Goal: Contribute content

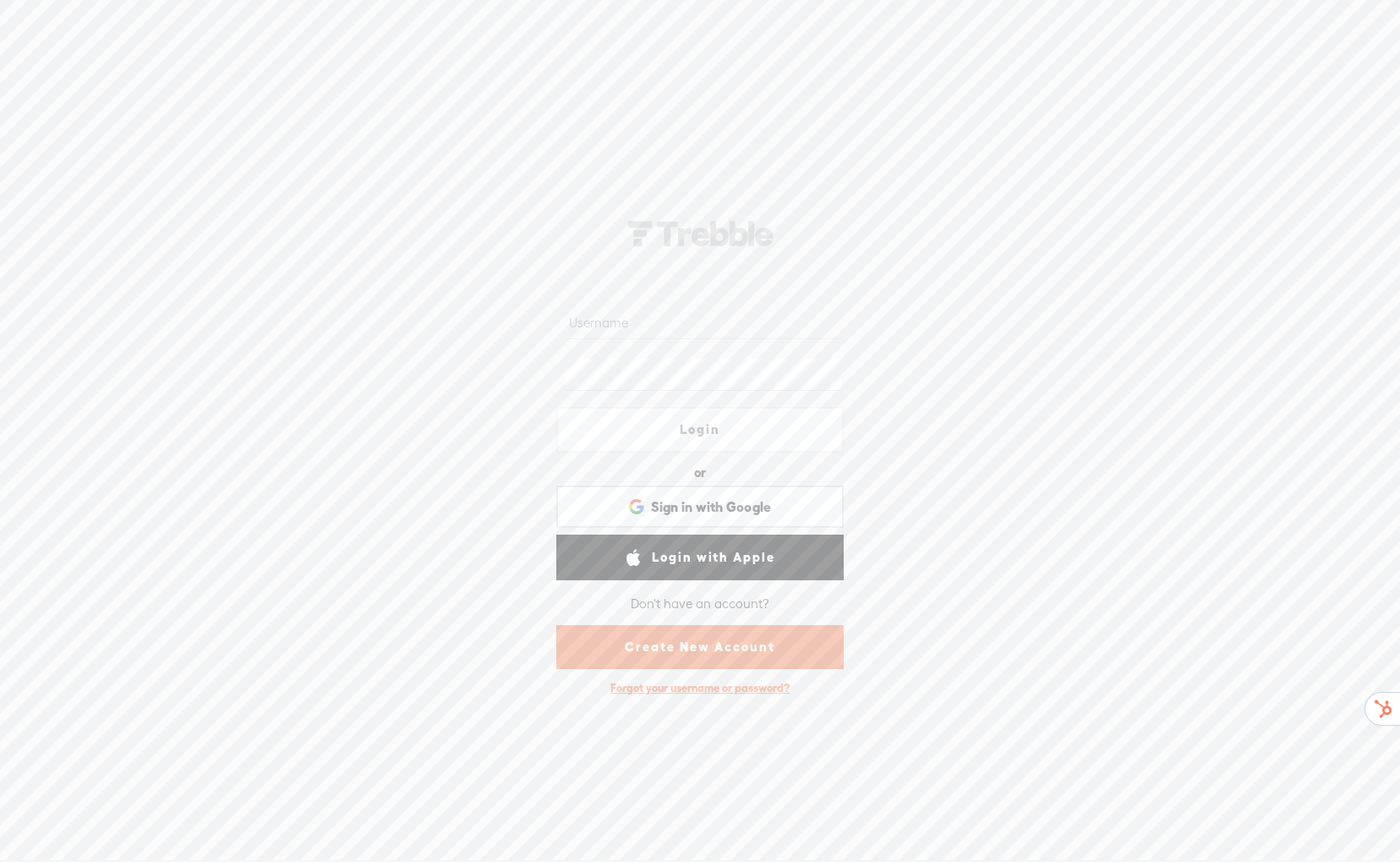
type input "[EMAIL_ADDRESS][DOMAIN_NAME]"
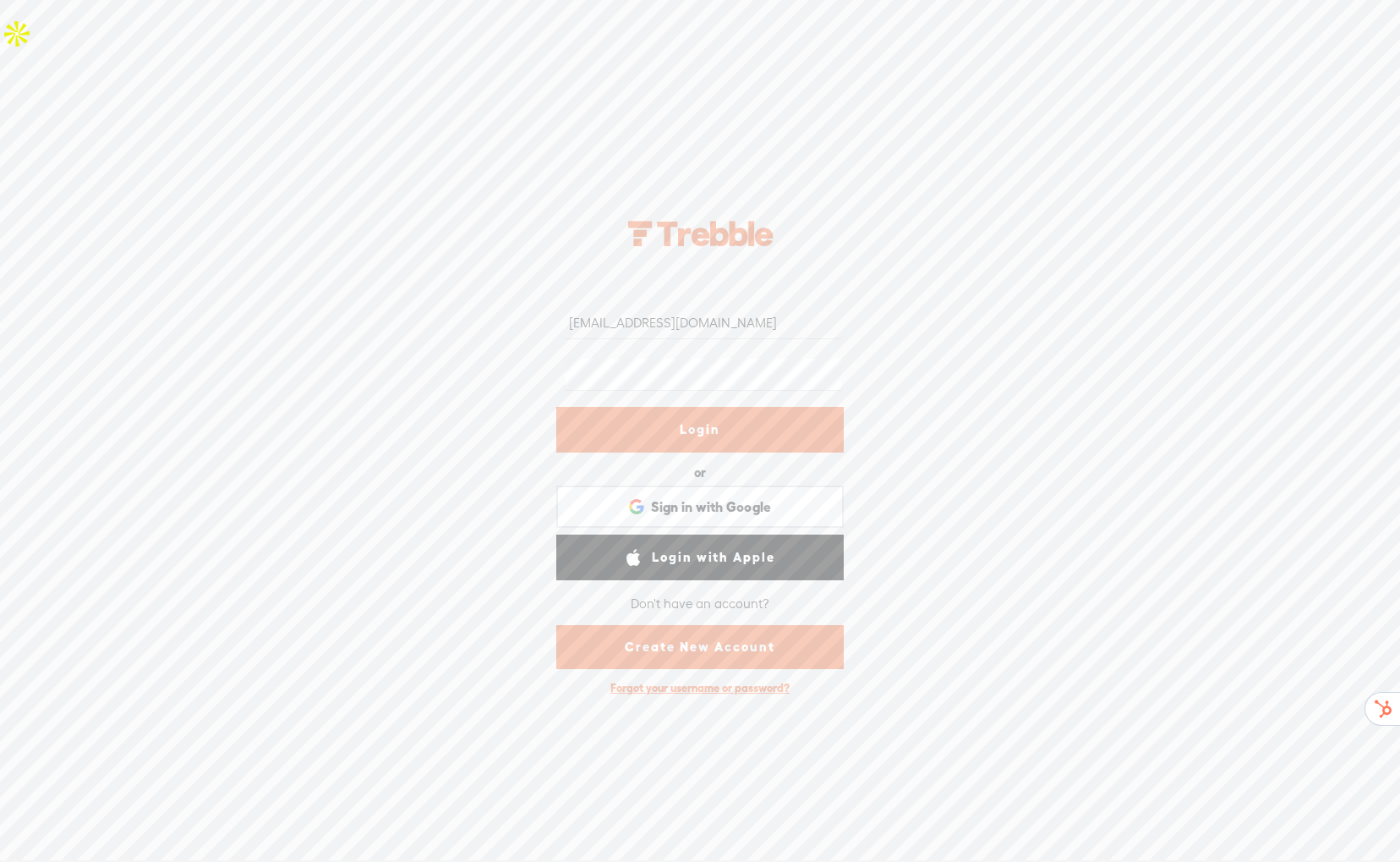
click at [703, 419] on link "Login" at bounding box center [700, 429] width 288 height 45
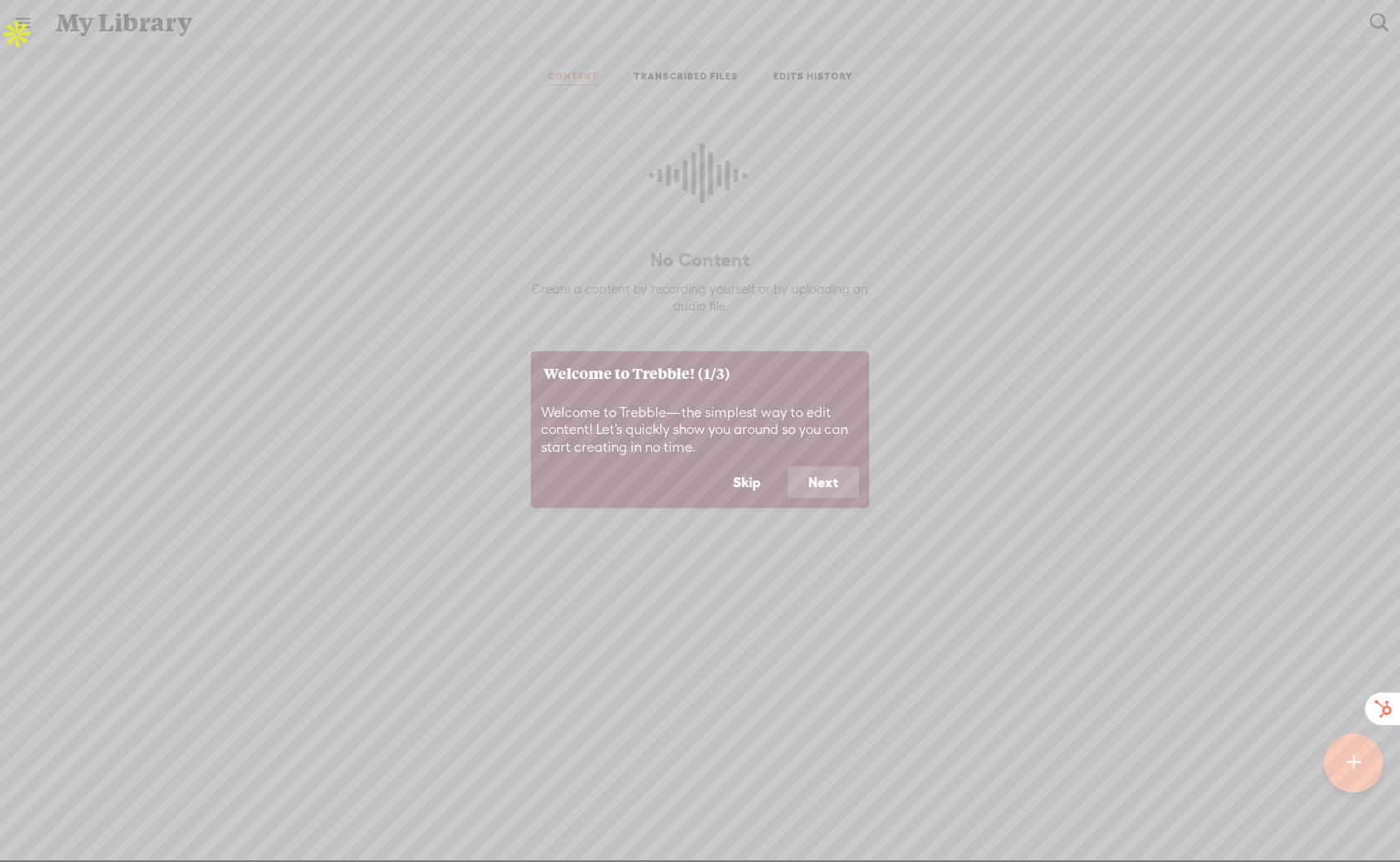
click at [815, 490] on button "Next" at bounding box center [823, 482] width 71 height 32
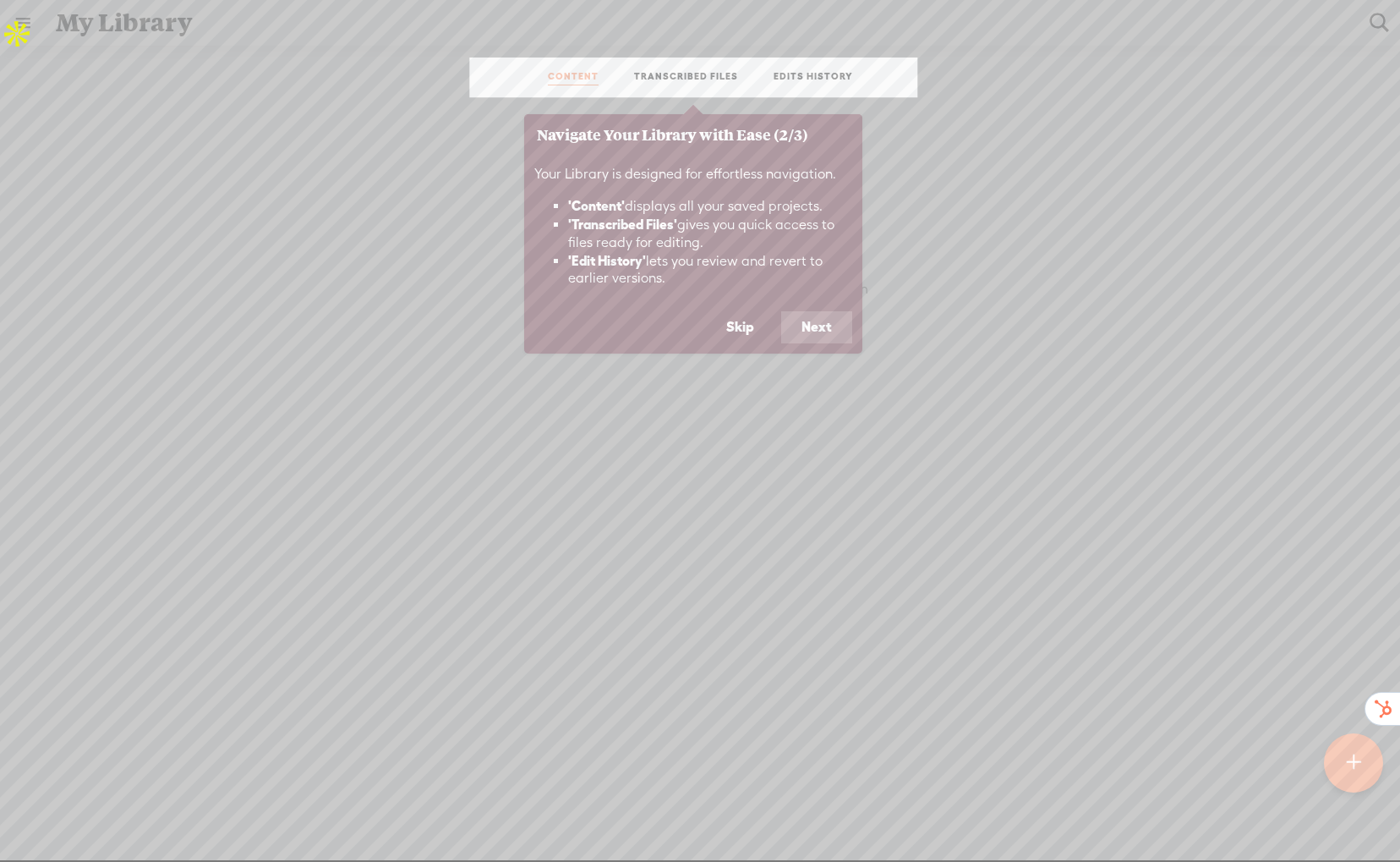
click at [819, 324] on button "Next" at bounding box center [816, 327] width 71 height 32
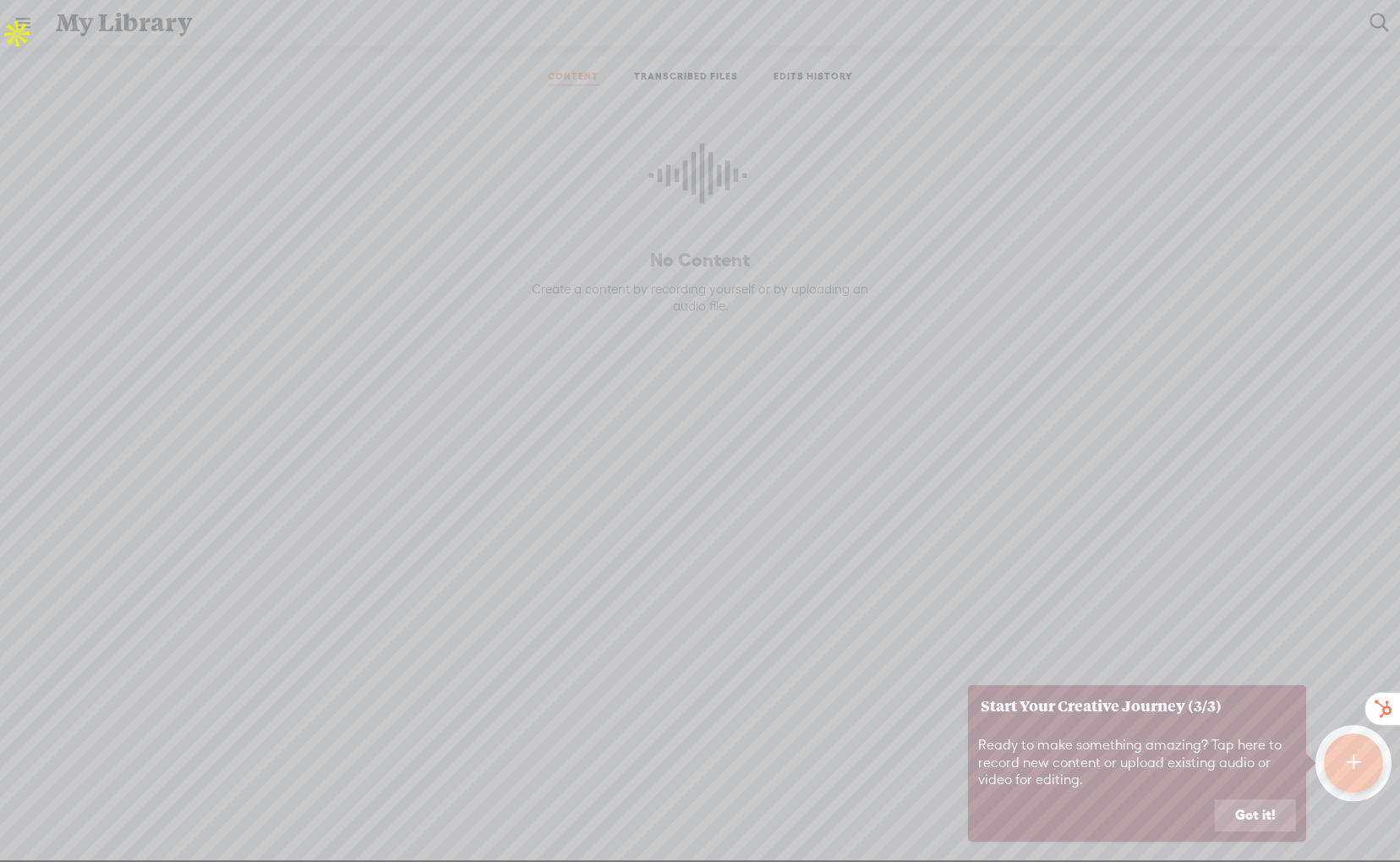
click at [1350, 768] on t at bounding box center [1353, 762] width 14 height 37
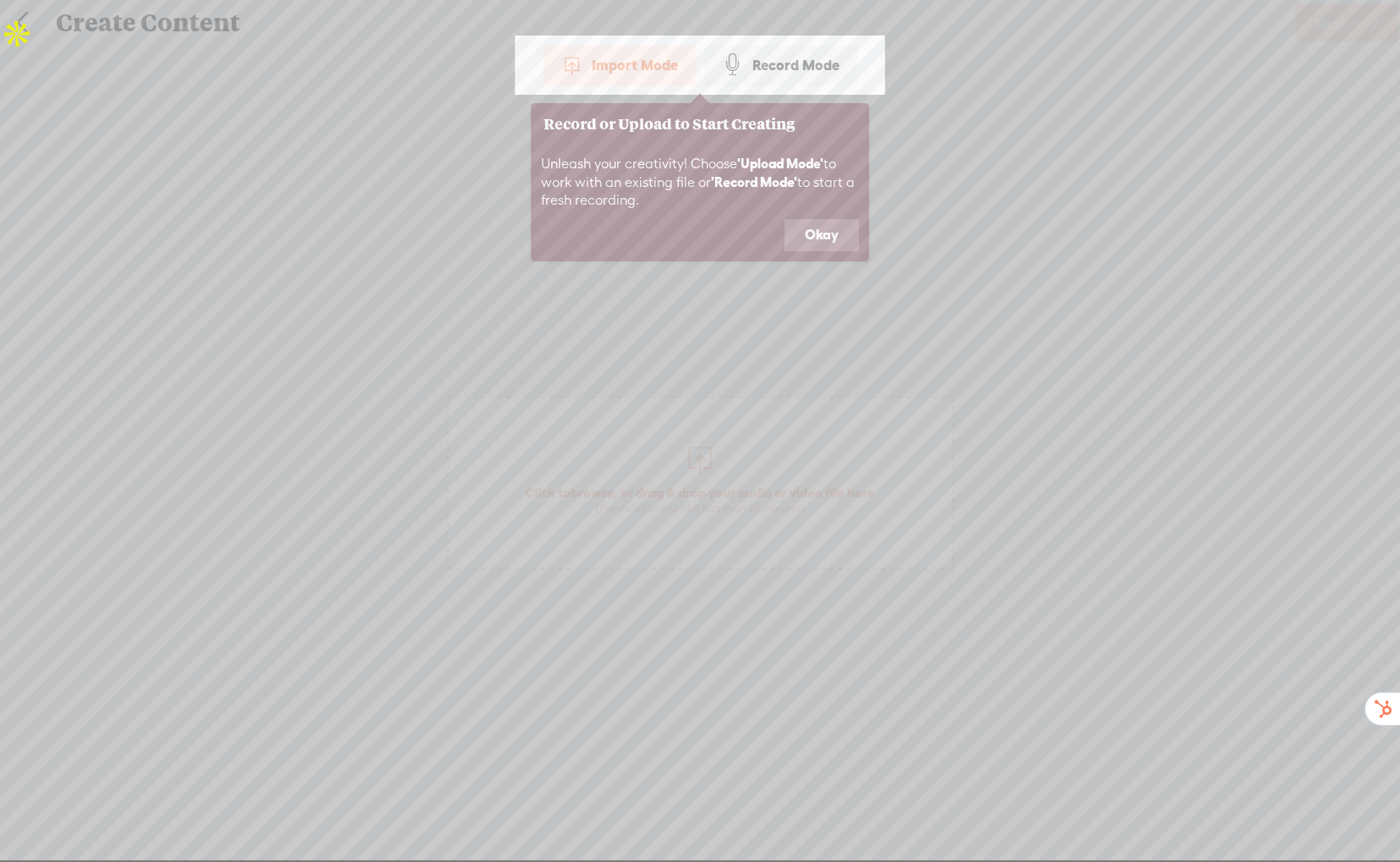
click at [848, 236] on button "Okay" at bounding box center [821, 235] width 74 height 32
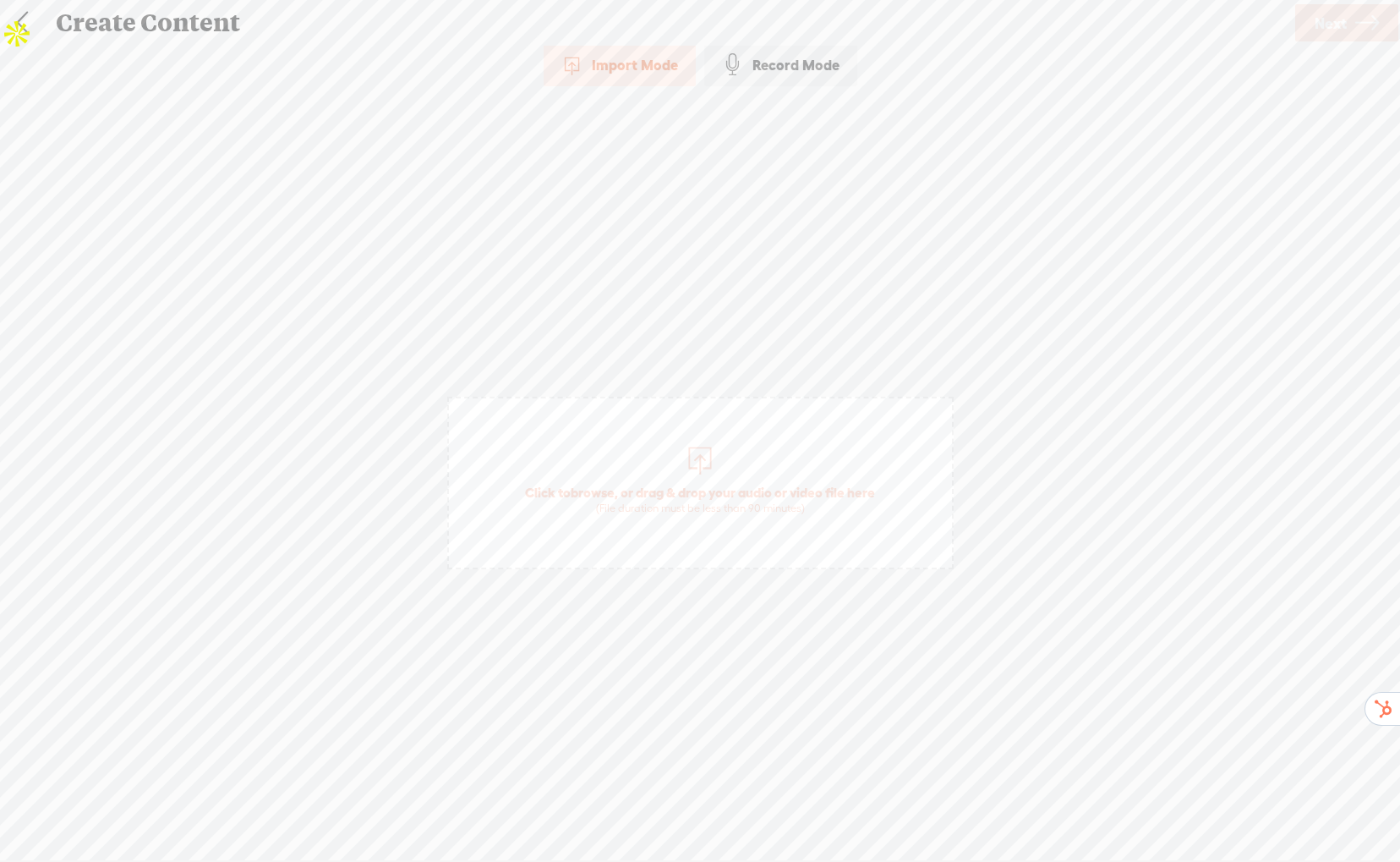
click at [24, 26] on link at bounding box center [22, 23] width 42 height 44
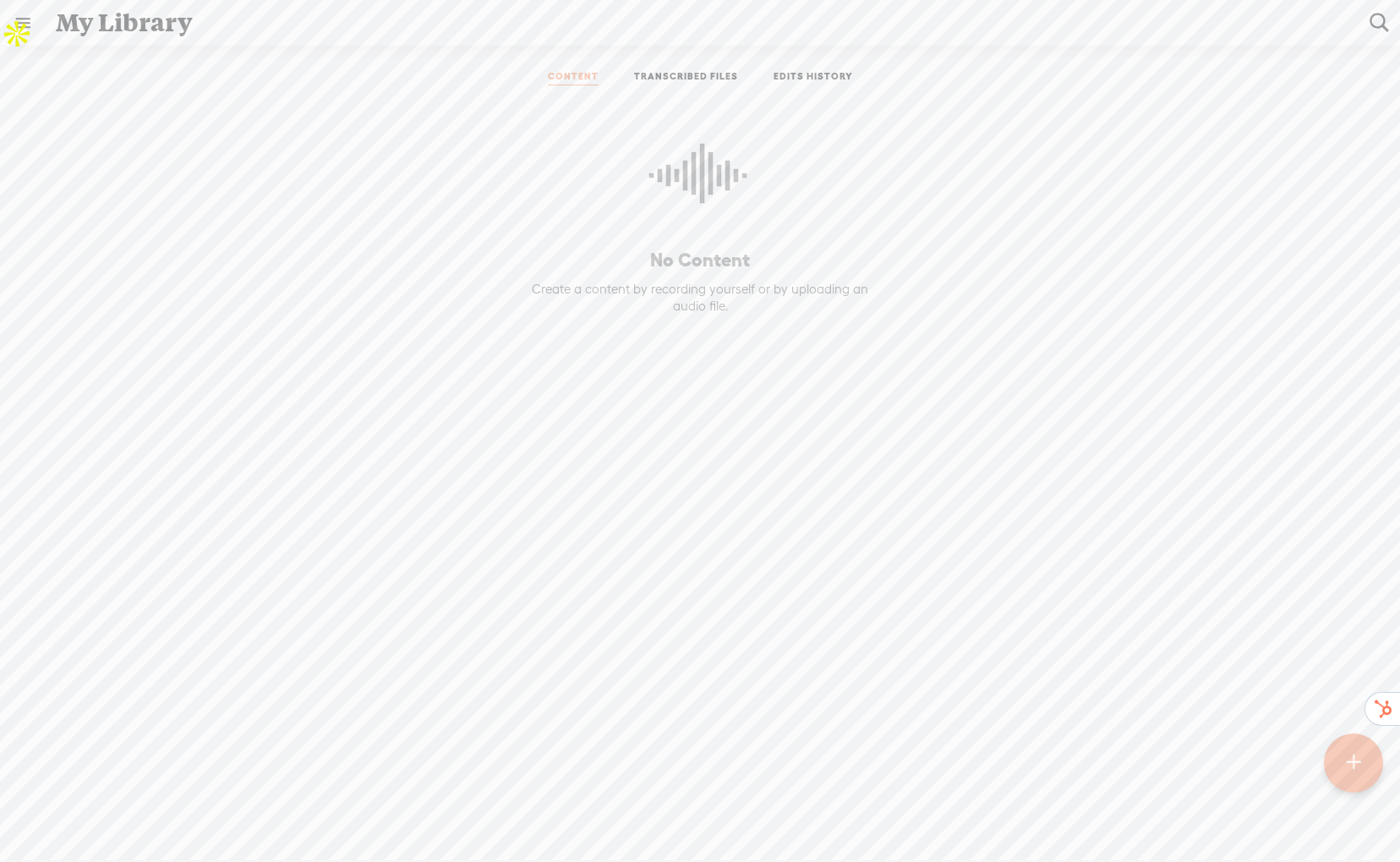
click at [101, 27] on div "My Library" at bounding box center [701, 23] width 1314 height 44
click at [173, 18] on div "My Library" at bounding box center [701, 23] width 1314 height 44
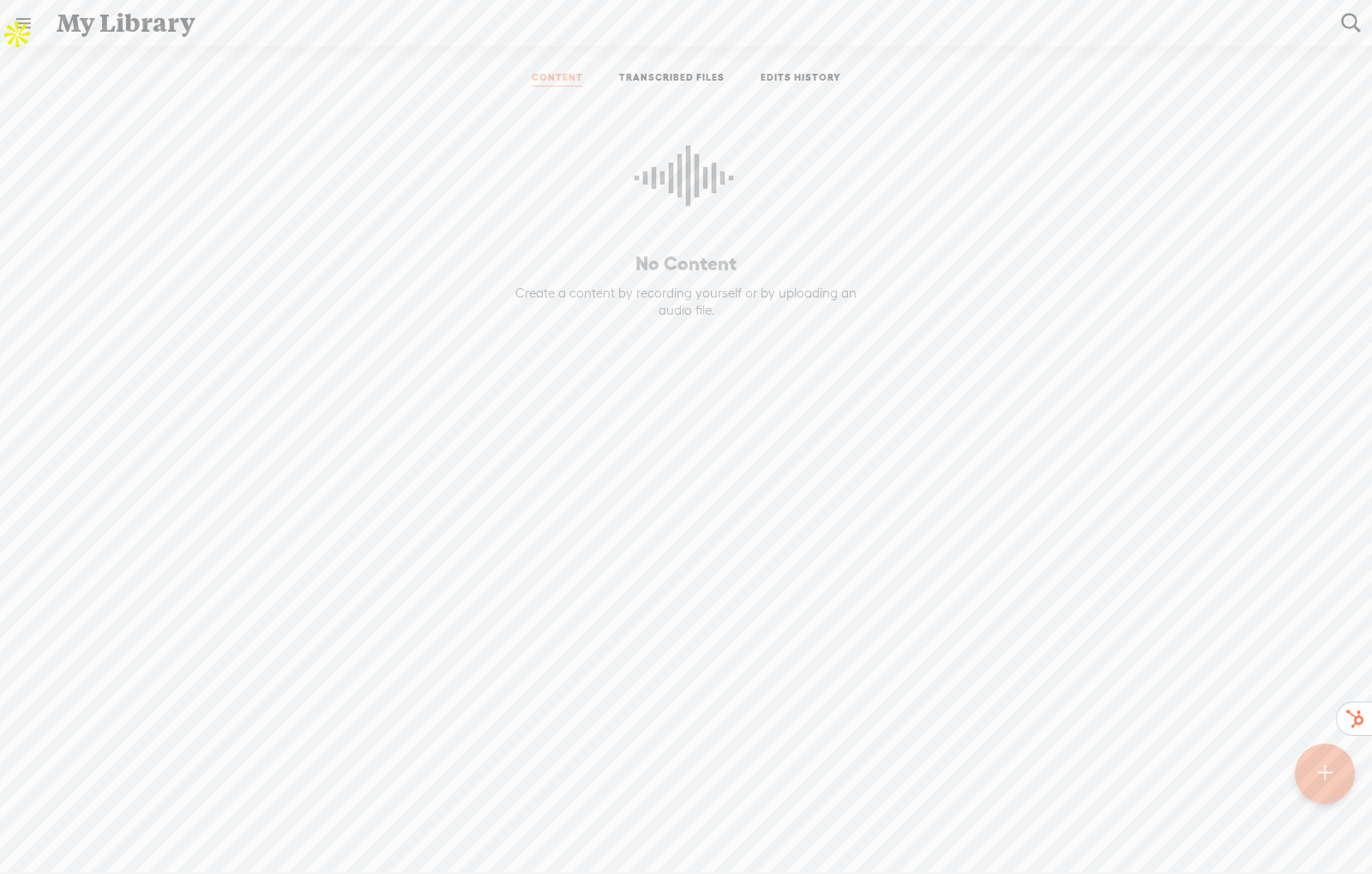
click at [656, 73] on link "TRANSCRIBED FILES" at bounding box center [672, 78] width 105 height 15
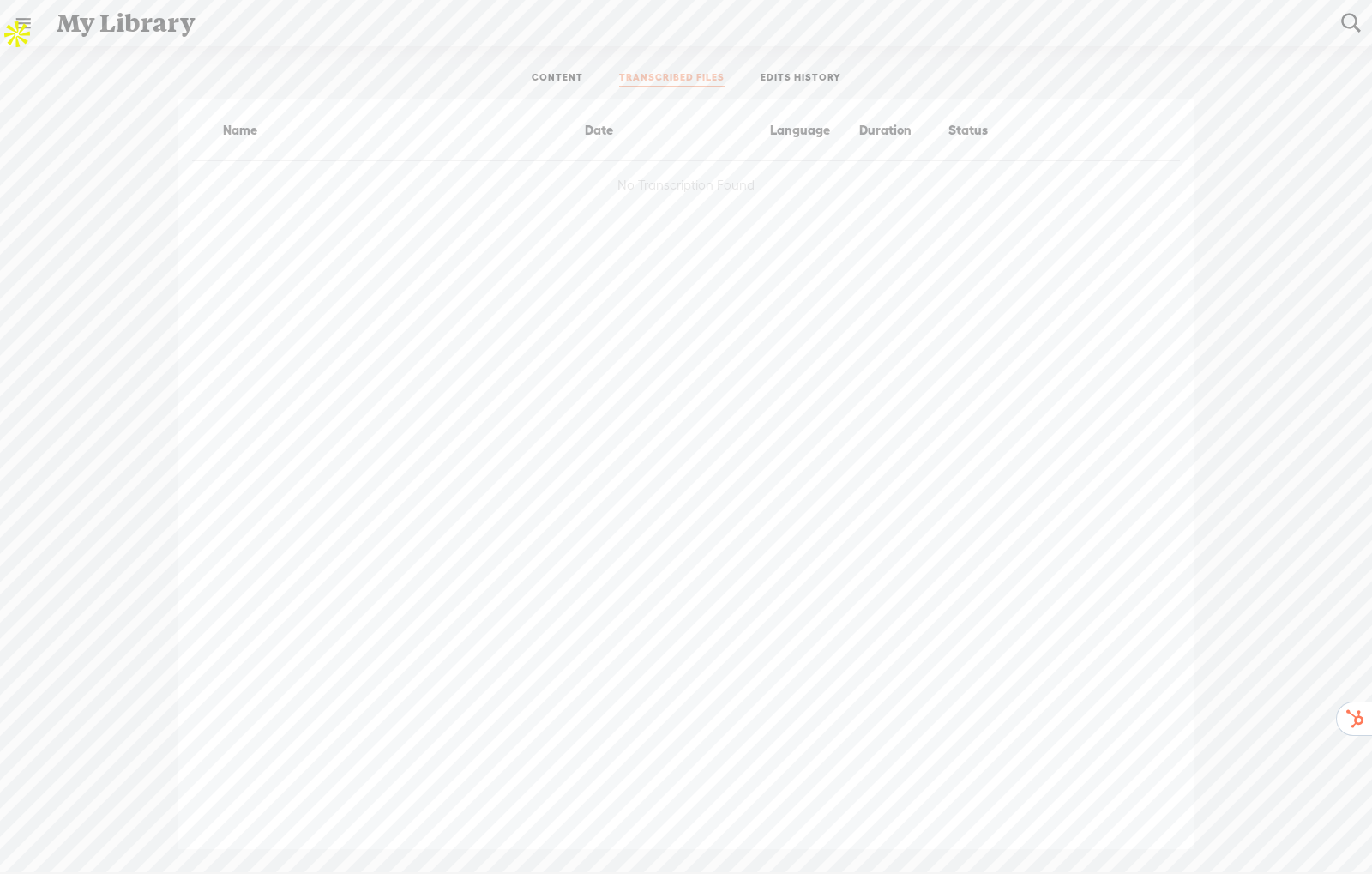
click at [538, 75] on link "CONTENT" at bounding box center [557, 78] width 52 height 15
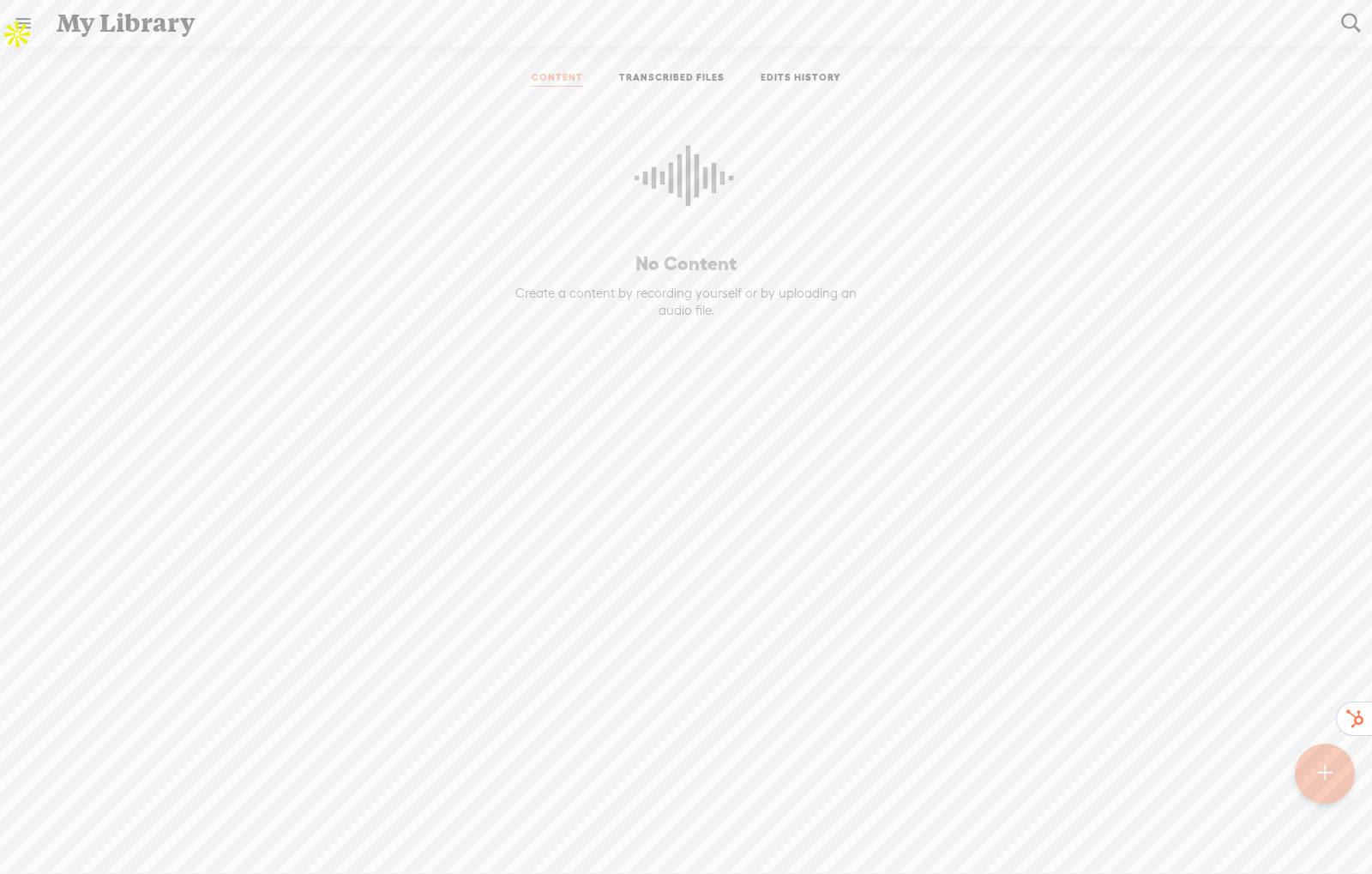
click at [1338, 783] on div at bounding box center [1324, 774] width 60 height 60
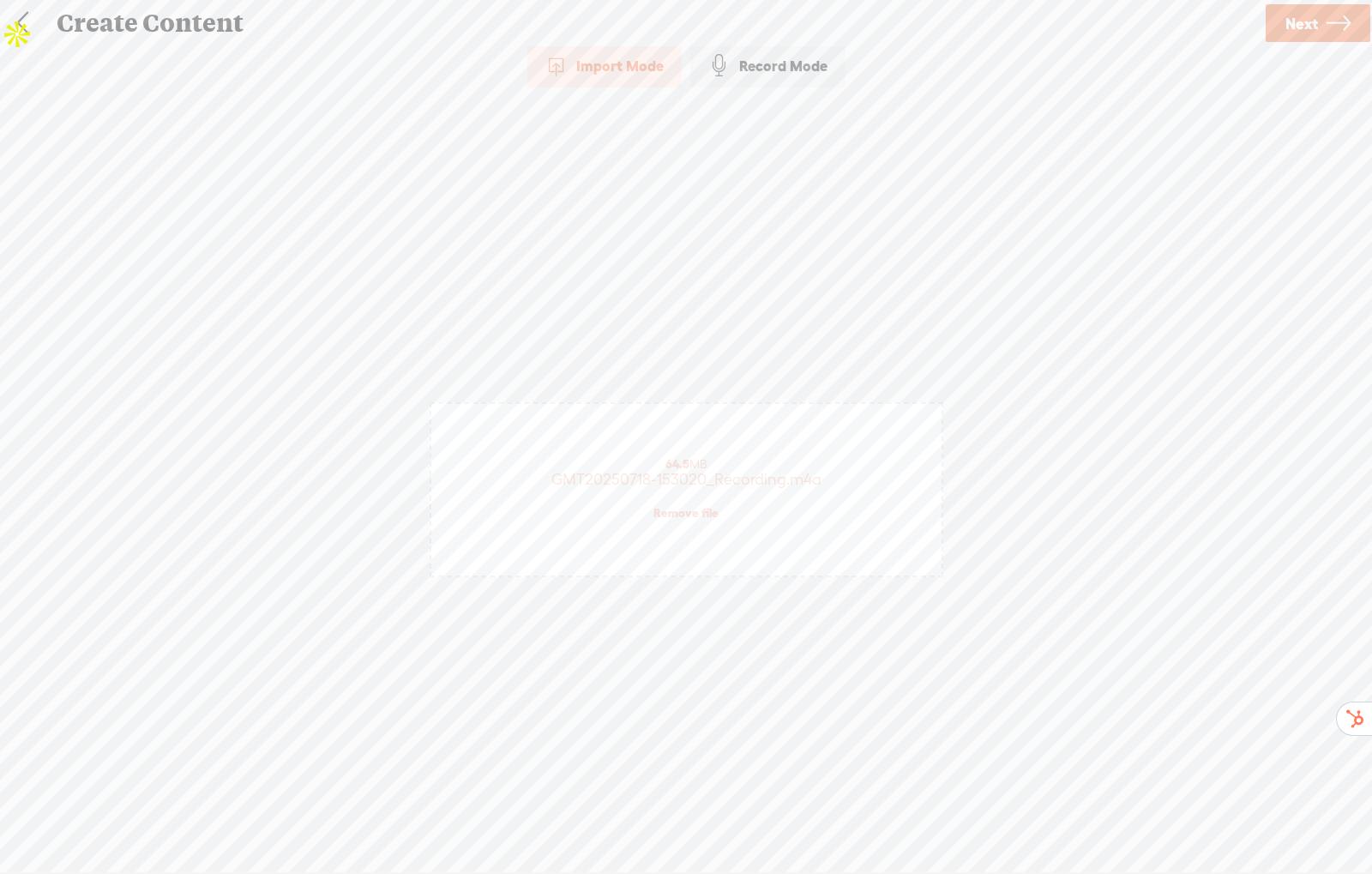
click at [1283, 32] on link "Next" at bounding box center [1318, 22] width 104 height 37
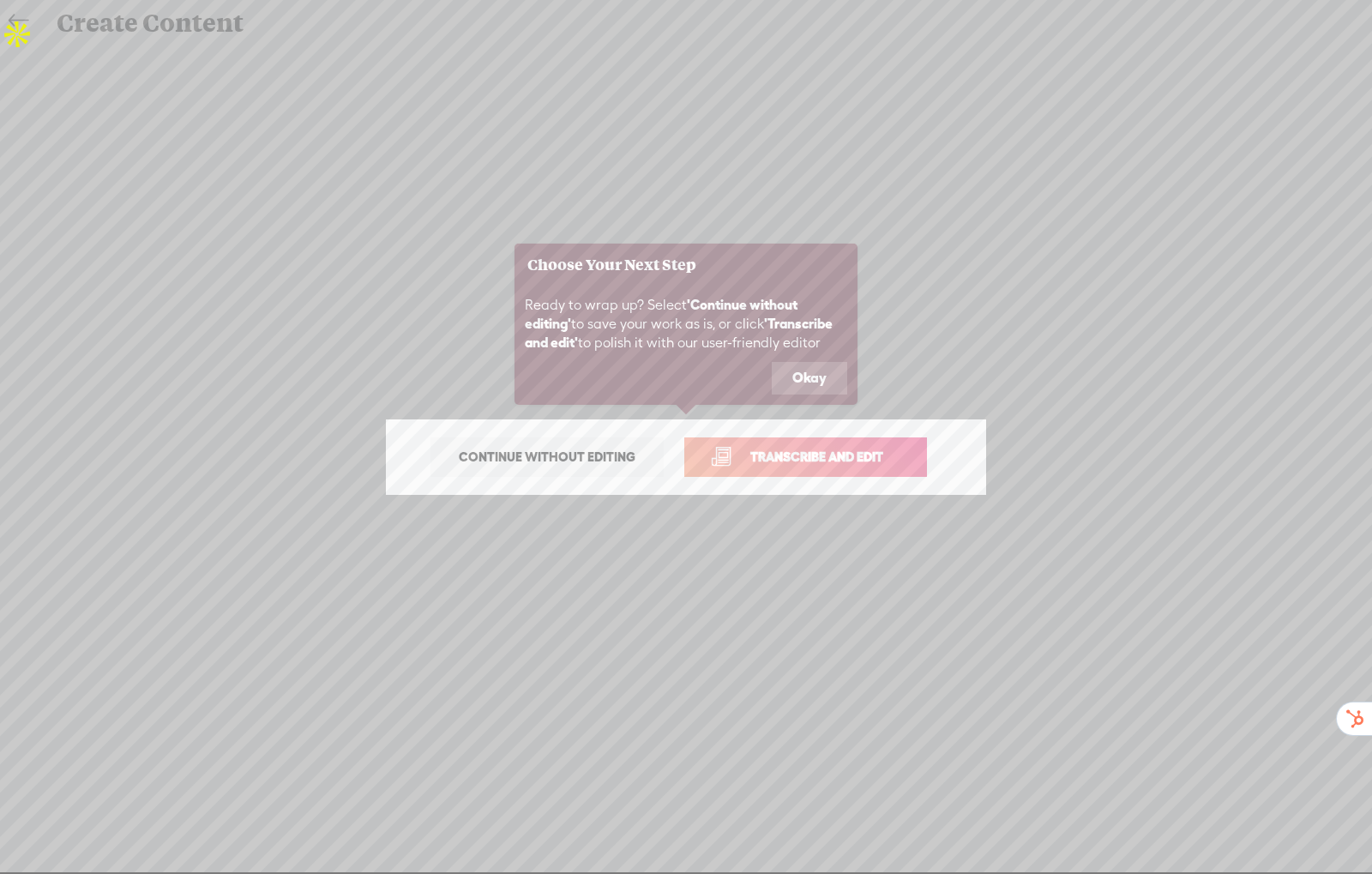
click at [798, 374] on button "Okay" at bounding box center [809, 379] width 76 height 33
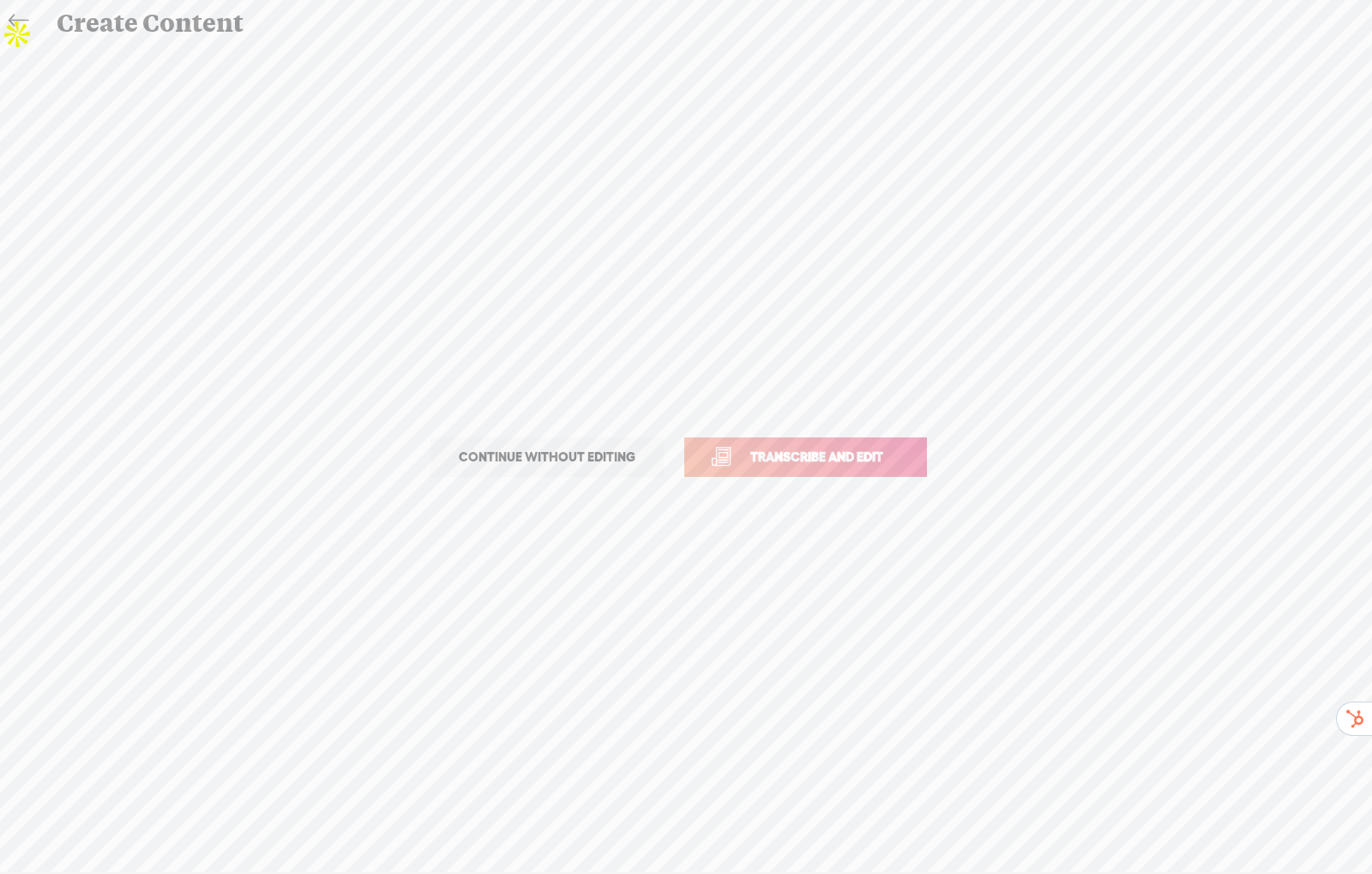
click at [618, 457] on span "Continue without editing" at bounding box center [547, 457] width 212 height 24
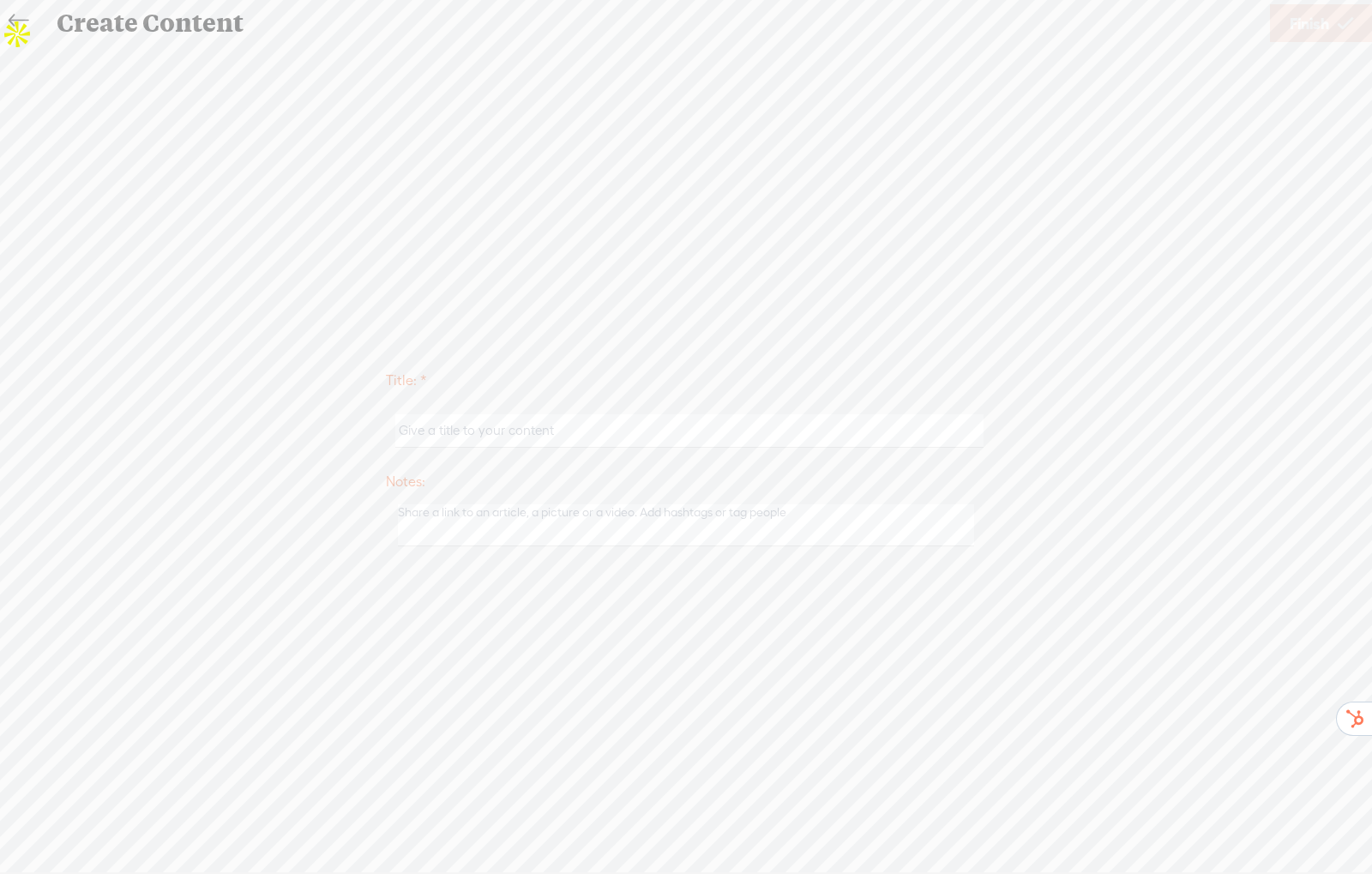
click at [512, 432] on input "text" at bounding box center [689, 430] width 587 height 33
type input "Meeting IM AKP"
click at [602, 536] on textarea at bounding box center [686, 525] width 577 height 42
click at [559, 425] on input "Meeting IM AKP" at bounding box center [689, 430] width 587 height 33
click at [1312, 22] on span "Finish" at bounding box center [1309, 24] width 39 height 44
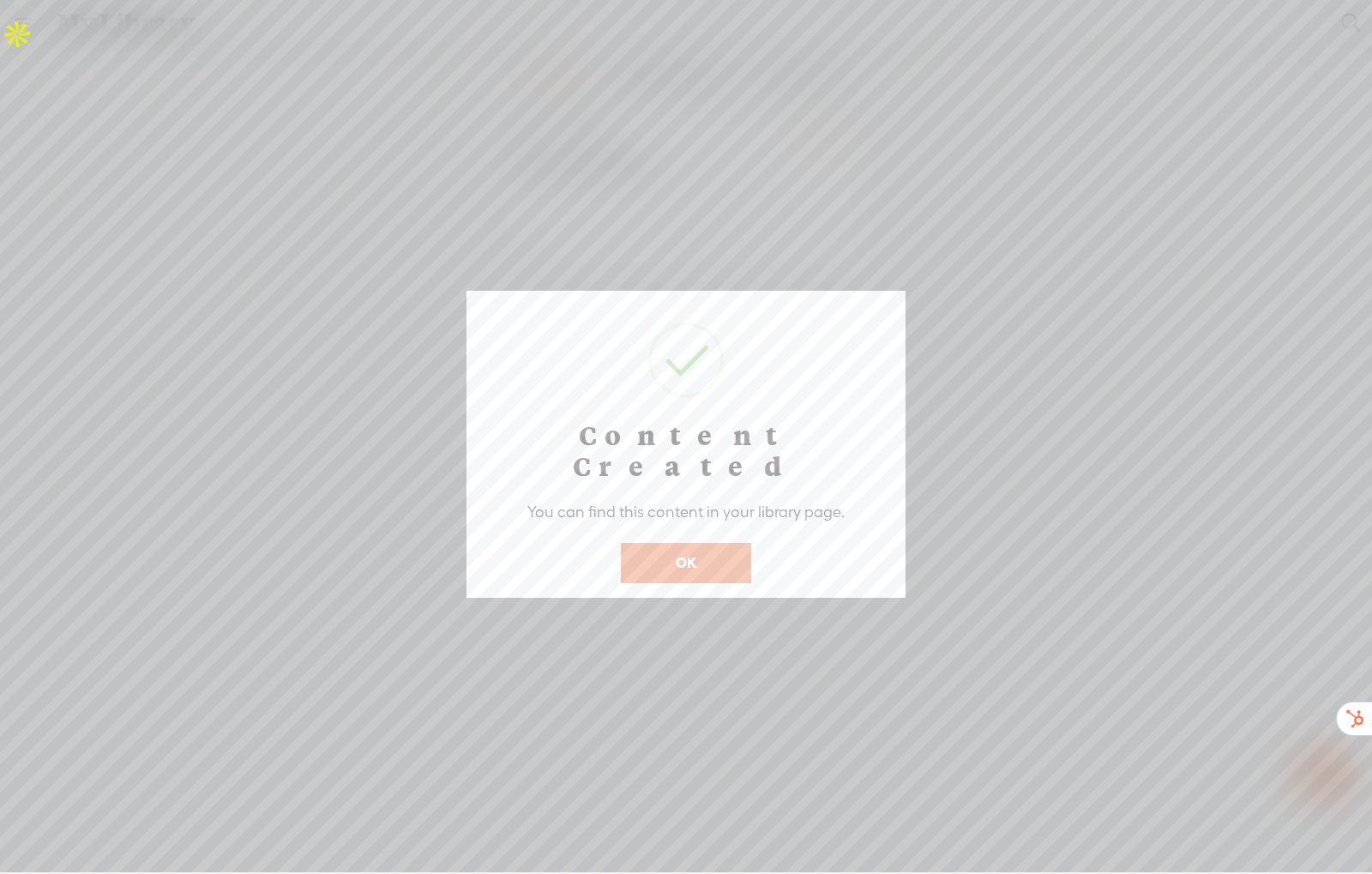
click at [709, 543] on button "OK" at bounding box center [686, 562] width 130 height 39
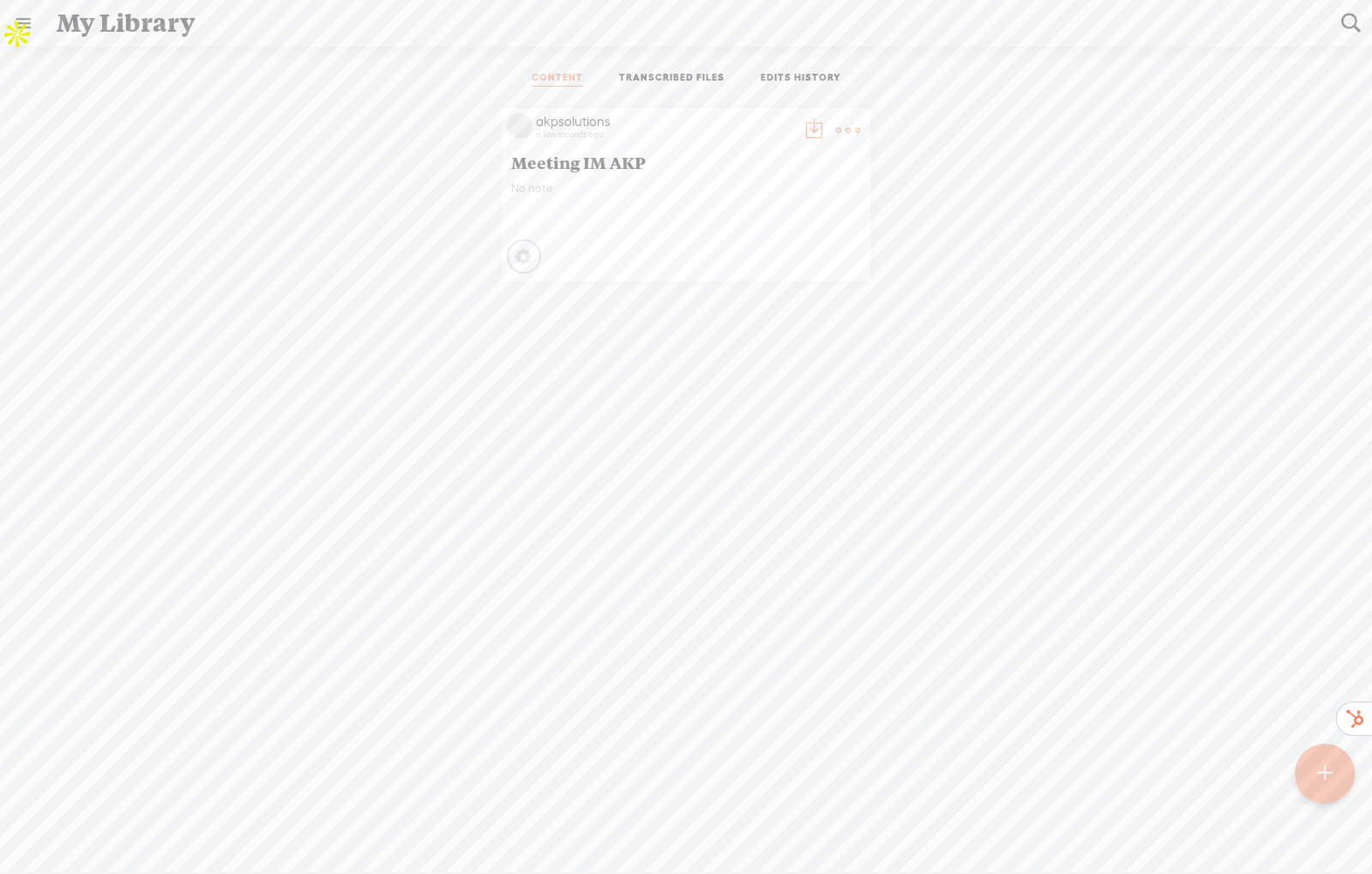
click at [837, 127] on t at bounding box center [848, 130] width 24 height 24
click at [1011, 184] on div "akpsolutions a few seconds ago Meeting IM [GEOGRAPHIC_DATA] No note Processing" at bounding box center [686, 194] width 1346 height 190
click at [664, 74] on link "TRANSCRIBED FILES" at bounding box center [672, 78] width 105 height 15
click at [566, 71] on link "CONTENT" at bounding box center [557, 78] width 52 height 15
click at [838, 126] on t at bounding box center [848, 130] width 24 height 24
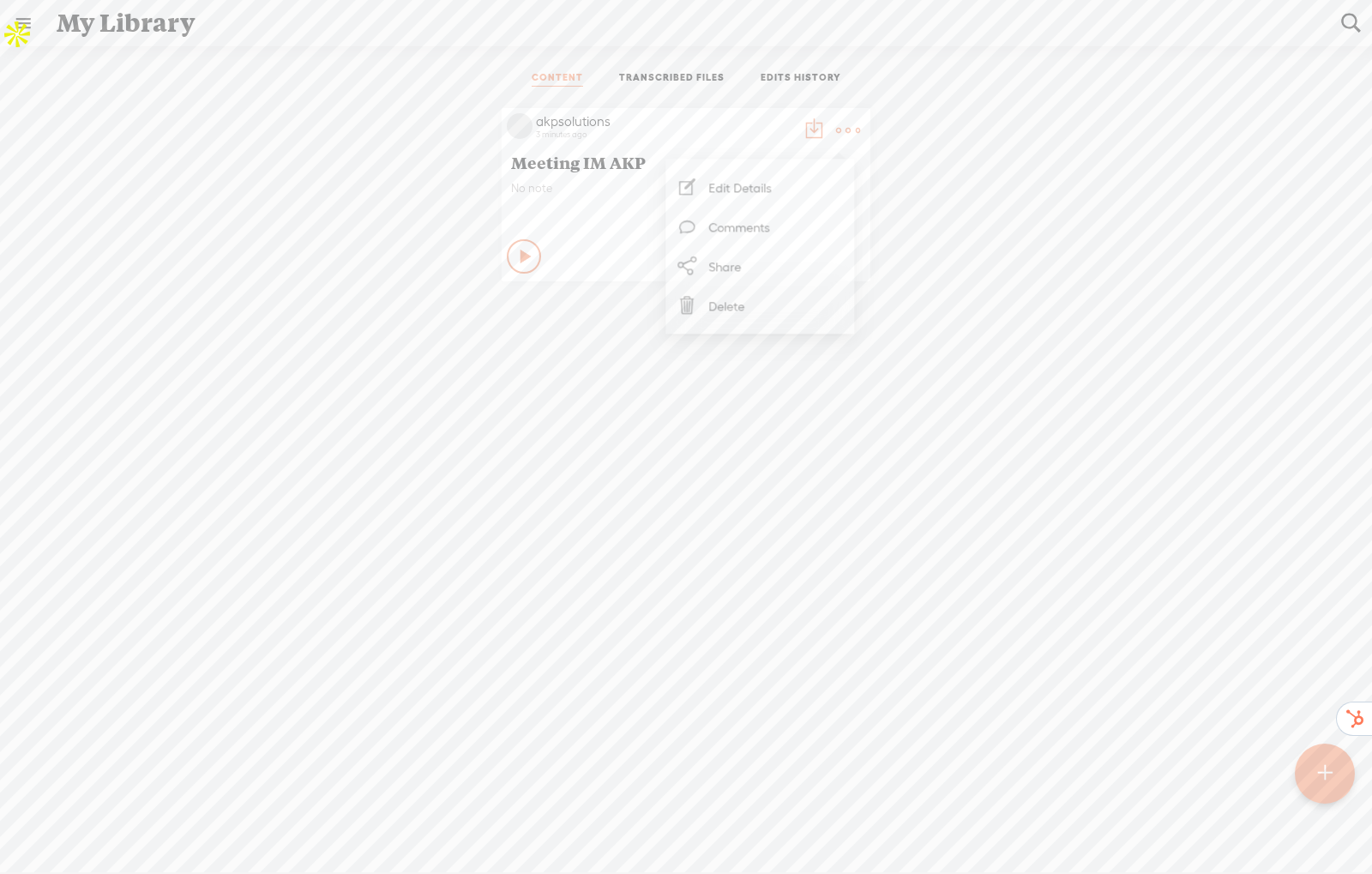
drag, startPoint x: 1024, startPoint y: 219, endPoint x: 583, endPoint y: 167, distance: 444.1
click at [1013, 219] on div "akpsolutions 3 minutes ago Meeting IM [GEOGRAPHIC_DATA] No note Play Content" at bounding box center [686, 194] width 1346 height 190
click at [581, 167] on span "Meeting IM AKP" at bounding box center [686, 163] width 350 height 21
click at [518, 253] on icon at bounding box center [527, 256] width 17 height 17
click at [520, 241] on div "Stop Content" at bounding box center [524, 256] width 34 height 34
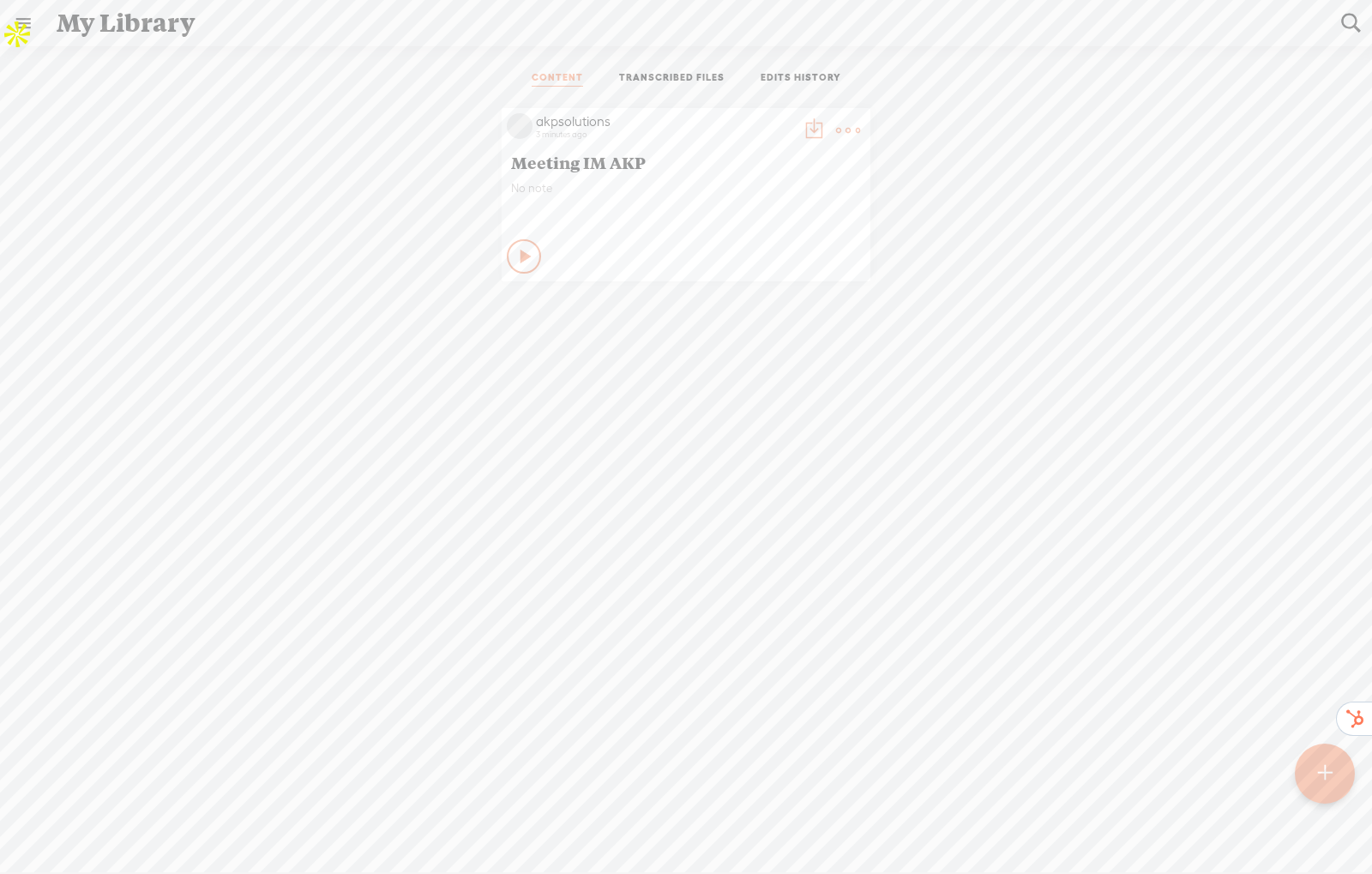
click at [698, 85] on link "TRANSCRIBED FILES" at bounding box center [672, 78] width 105 height 15
click at [561, 74] on link "CONTENT" at bounding box center [557, 78] width 52 height 15
click at [837, 130] on t at bounding box center [848, 130] width 24 height 24
click at [1046, 261] on div "akpsolutions 3 minutes ago Meeting IM [GEOGRAPHIC_DATA] No note Play Content" at bounding box center [686, 194] width 1346 height 190
click at [581, 164] on span "Meeting IM AKP" at bounding box center [686, 163] width 350 height 21
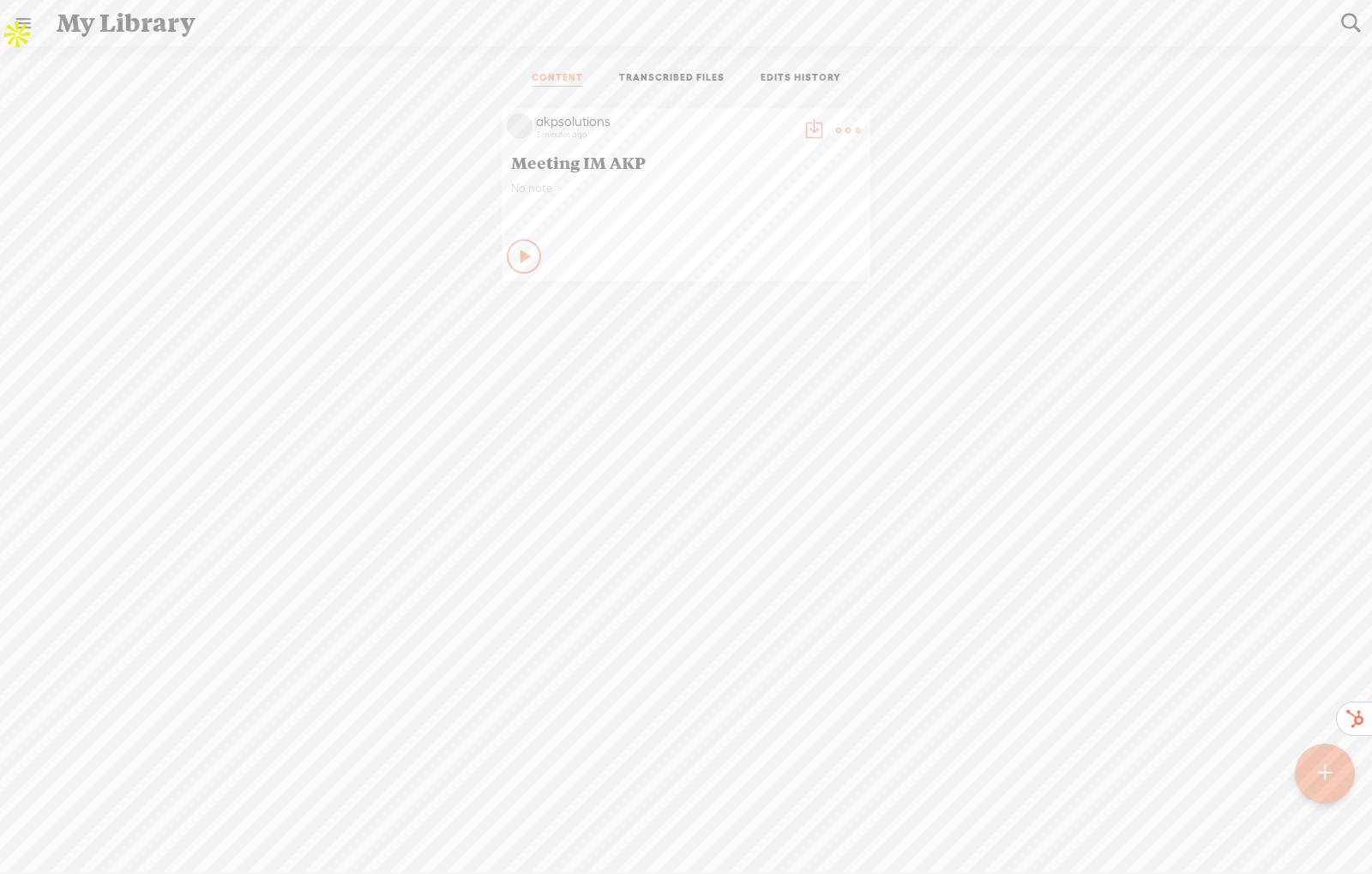
click at [562, 118] on div "akpsolutions" at bounding box center [664, 121] width 257 height 17
click at [12, 20] on link at bounding box center [23, 23] width 45 height 45
click at [114, 446] on div "MY LIBRARY" at bounding box center [99, 452] width 79 height 14
click at [836, 129] on body "You have 120 minutes of transcription remaining. Upgrade to increase your limit…" at bounding box center [686, 436] width 1372 height 872
click at [837, 129] on t at bounding box center [848, 130] width 24 height 24
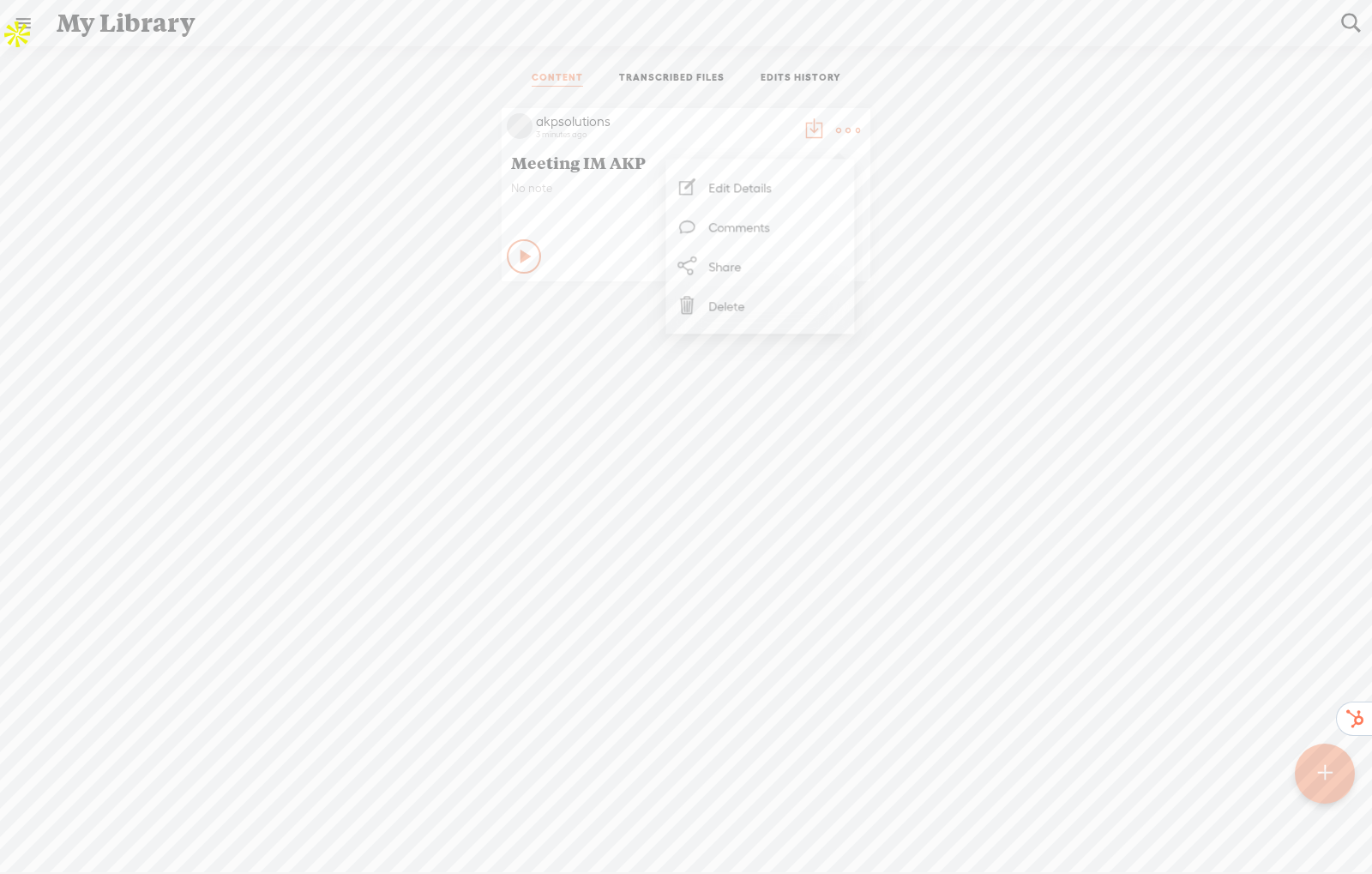
click at [722, 304] on link "Delete" at bounding box center [759, 305] width 171 height 39
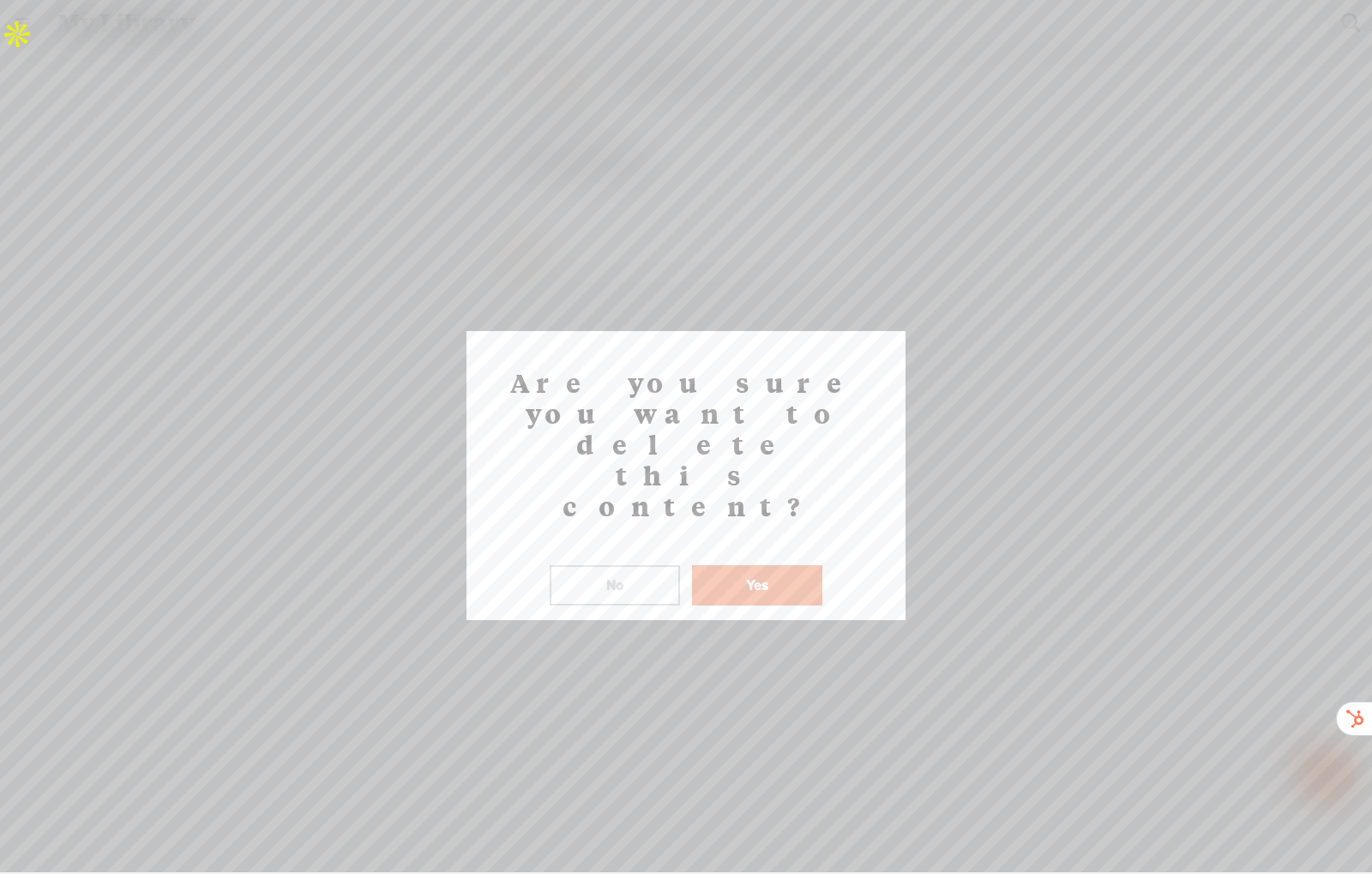
click at [743, 565] on button "Yes" at bounding box center [757, 584] width 130 height 39
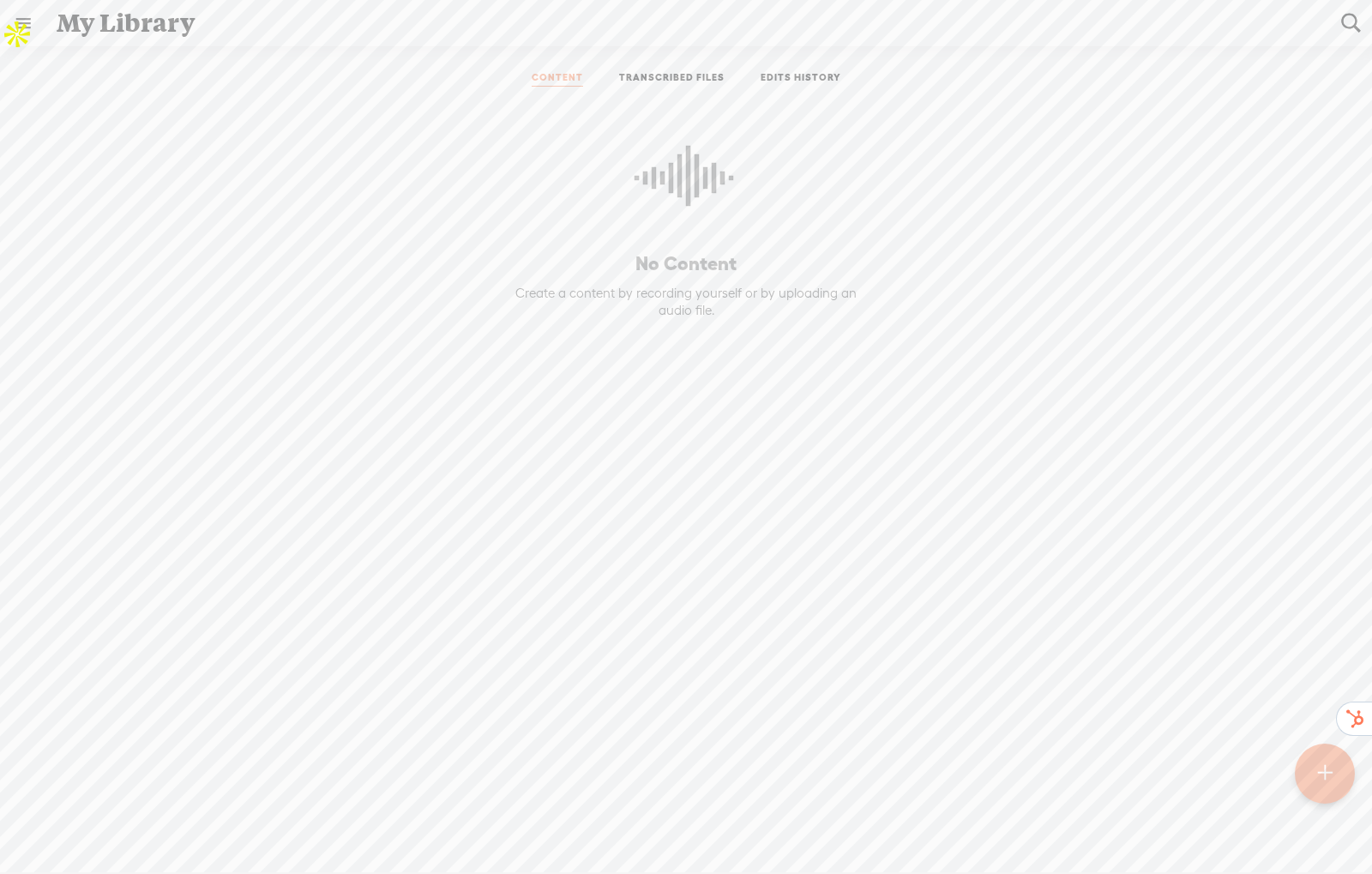
click at [634, 79] on link "TRANSCRIBED FILES" at bounding box center [672, 78] width 105 height 15
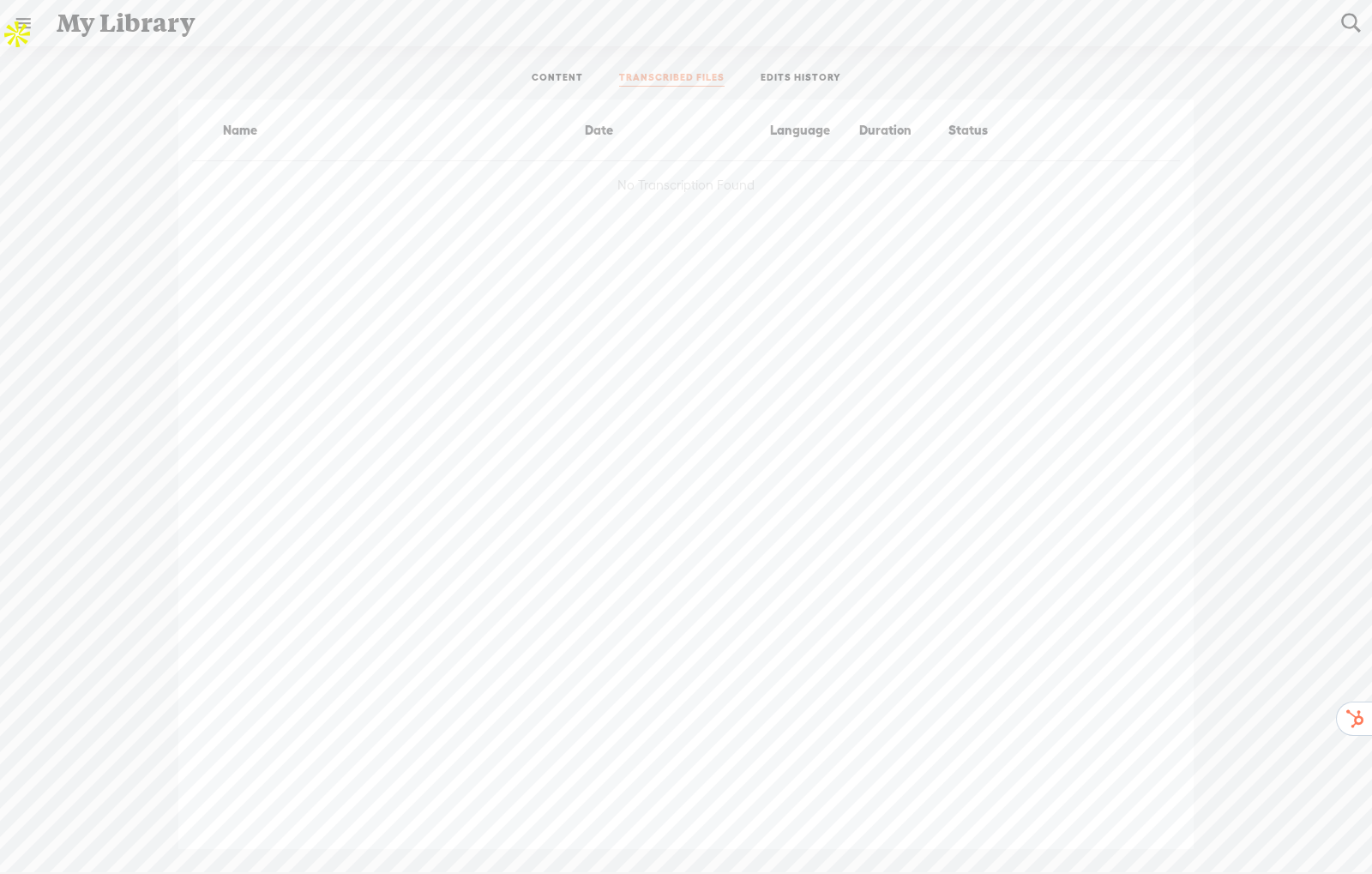
click at [581, 92] on ul "CONTENT TRANSCRIBED FILES EDITS HISTORY" at bounding box center [686, 78] width 454 height 41
click at [555, 76] on link "CONTENT" at bounding box center [557, 78] width 52 height 15
